Goal: Task Accomplishment & Management: Complete application form

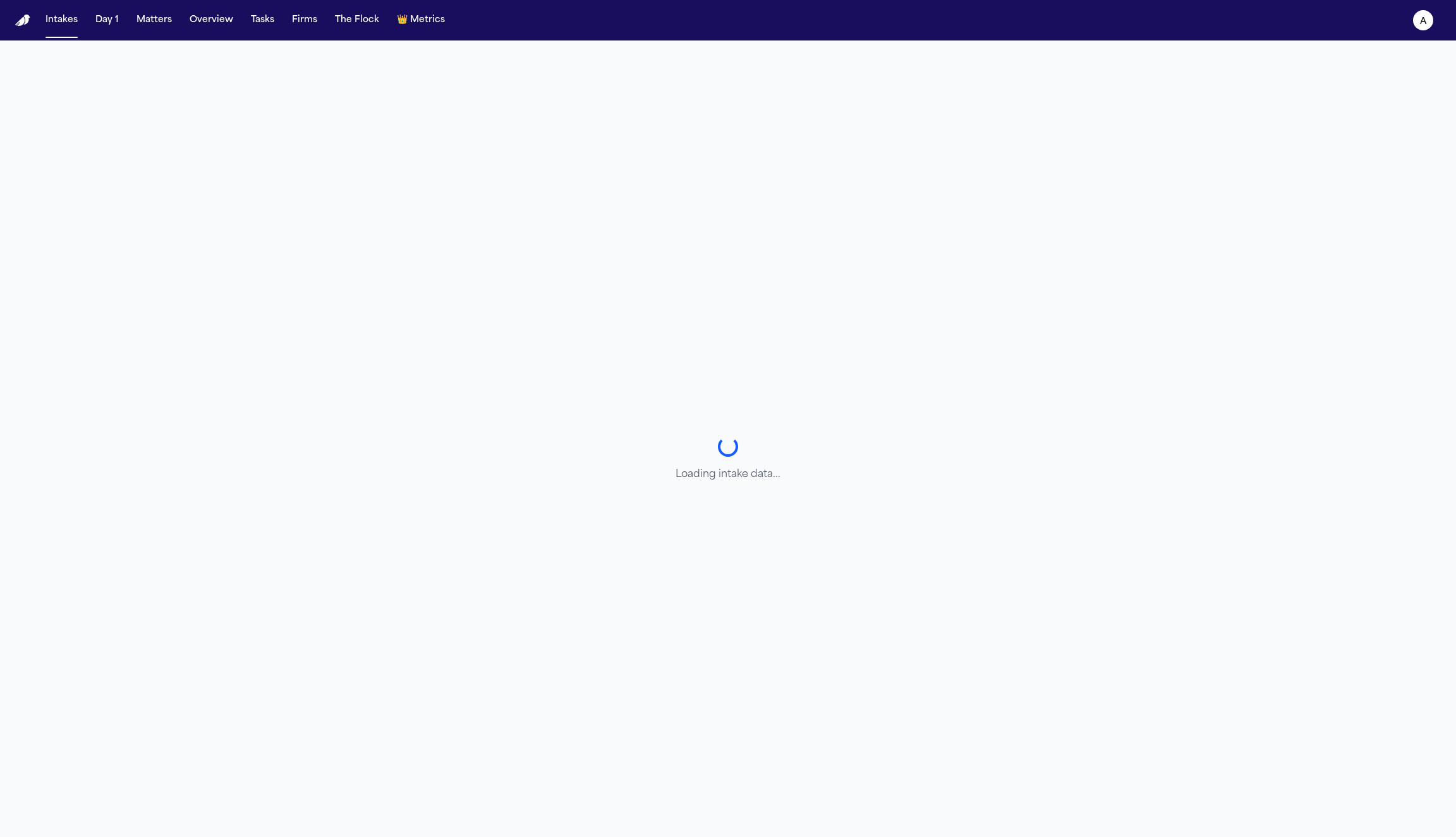
select select "**********"
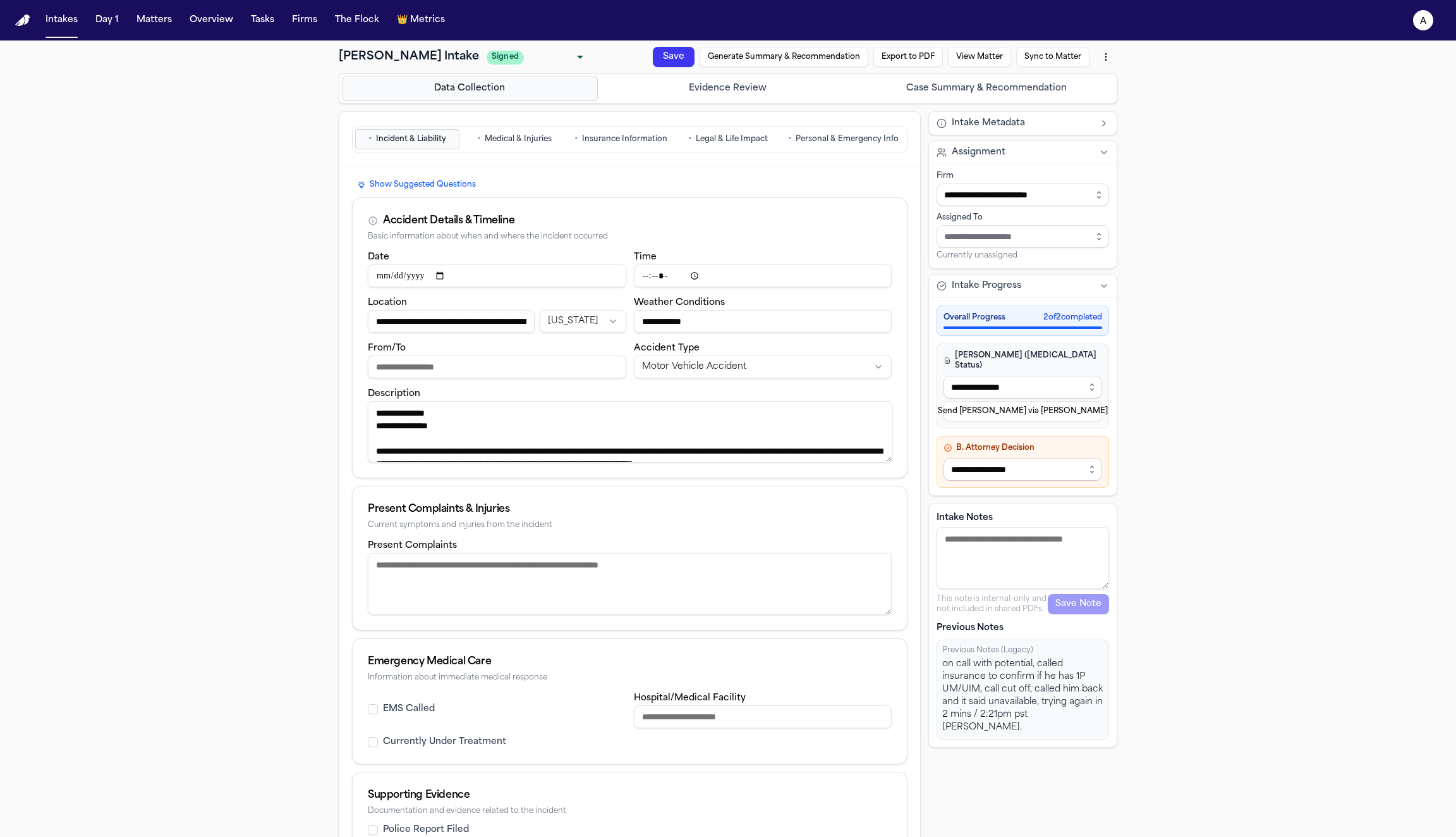
click at [946, 88] on button "Case Summary & Recommendation" at bounding box center [986, 89] width 256 height 24
